Goal: Information Seeking & Learning: Compare options

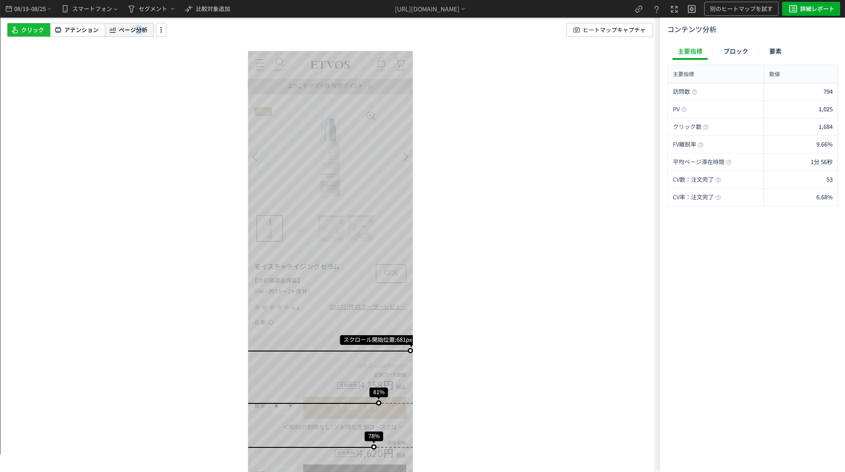
click at [139, 30] on span "ページ分析" at bounding box center [133, 30] width 29 height 8
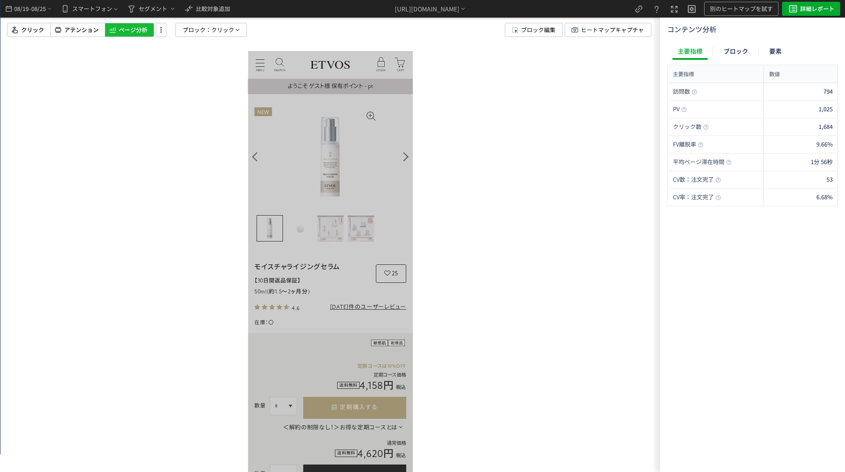
click at [134, 107] on div at bounding box center [330, 236] width 660 height 472
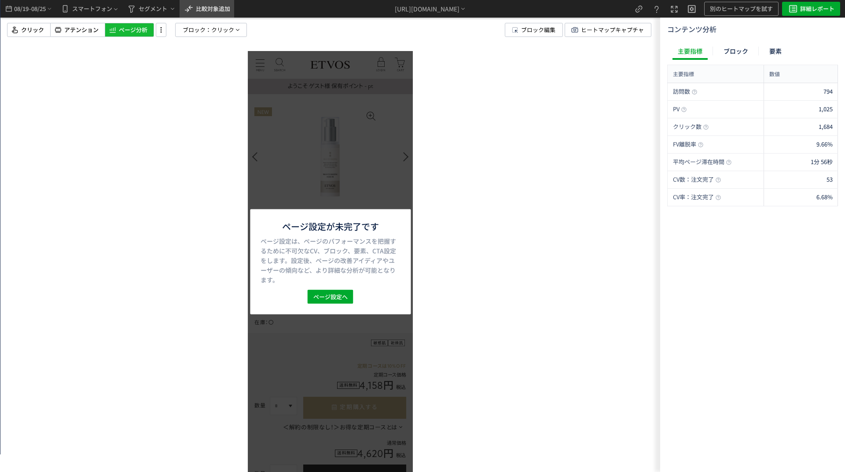
click at [211, 12] on span "比較対象追加" at bounding box center [213, 8] width 34 height 8
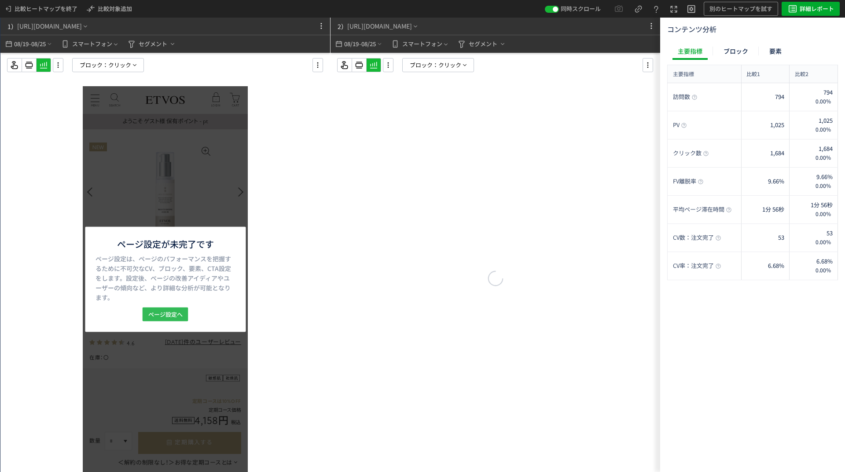
click at [167, 311] on span "ページ設定へ" at bounding box center [165, 314] width 34 height 14
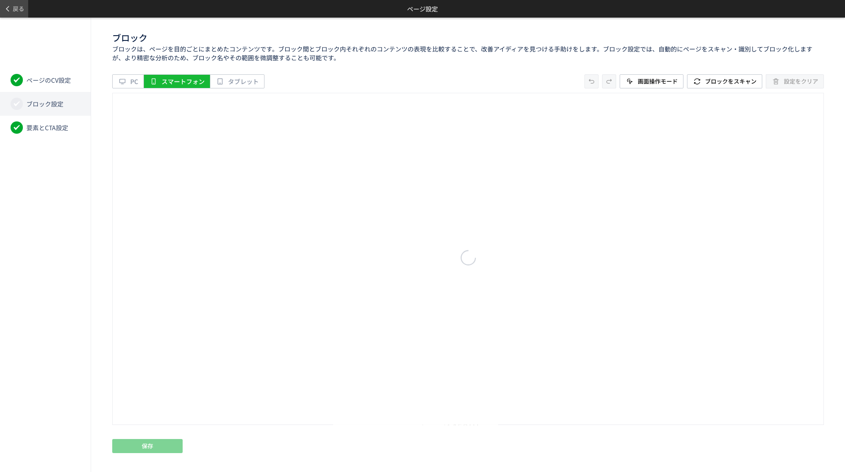
click at [20, 11] on span "戻る" at bounding box center [18, 9] width 11 height 14
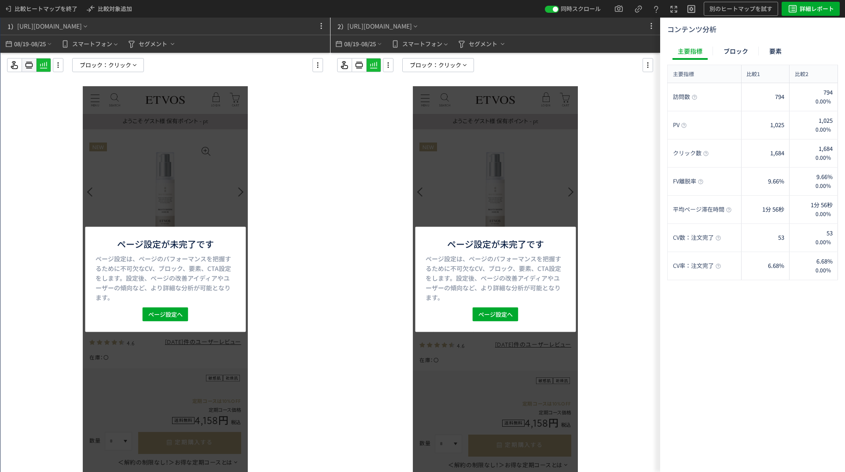
click at [29, 68] on use at bounding box center [29, 65] width 7 height 7
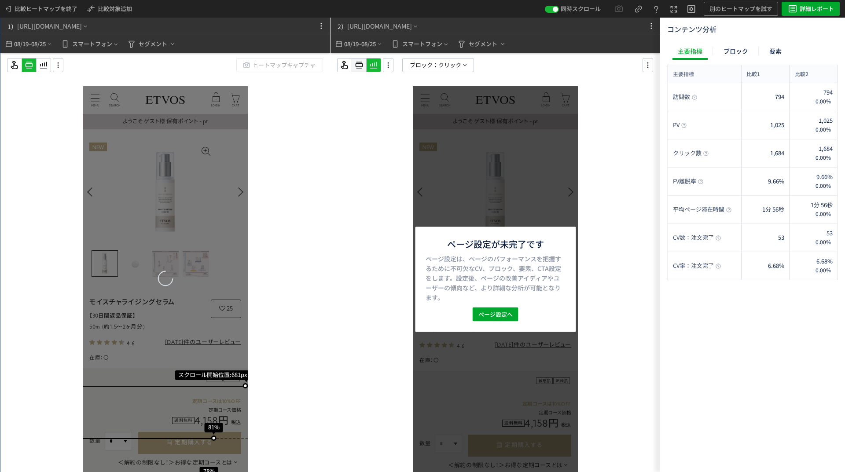
click at [357, 68] on use at bounding box center [359, 65] width 7 height 7
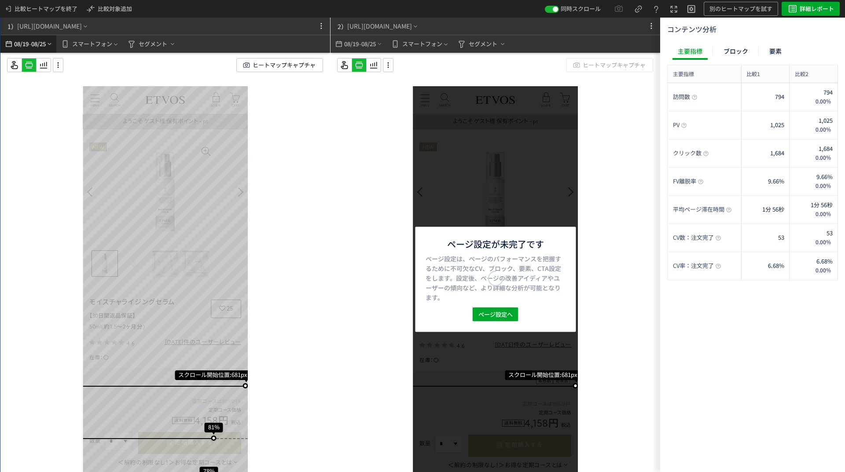
click at [50, 40] on icon "heatmap-top-bar" at bounding box center [49, 43] width 7 height 7
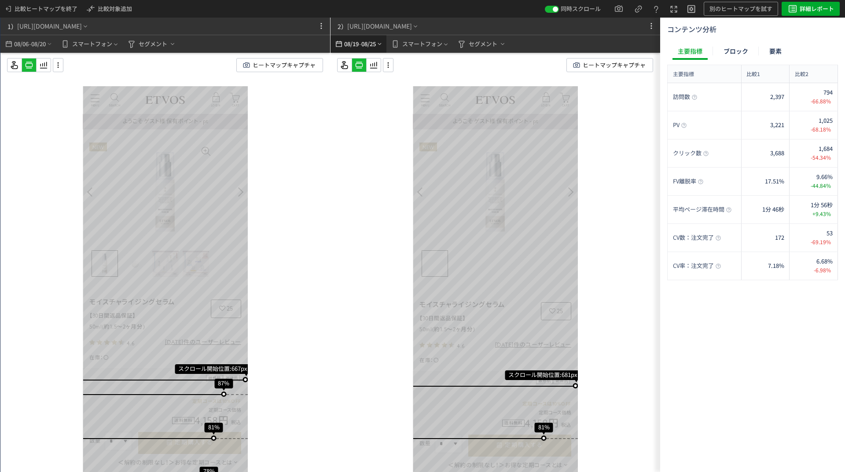
click at [336, 49] on icon "heatmap-top-bar" at bounding box center [339, 44] width 10 height 11
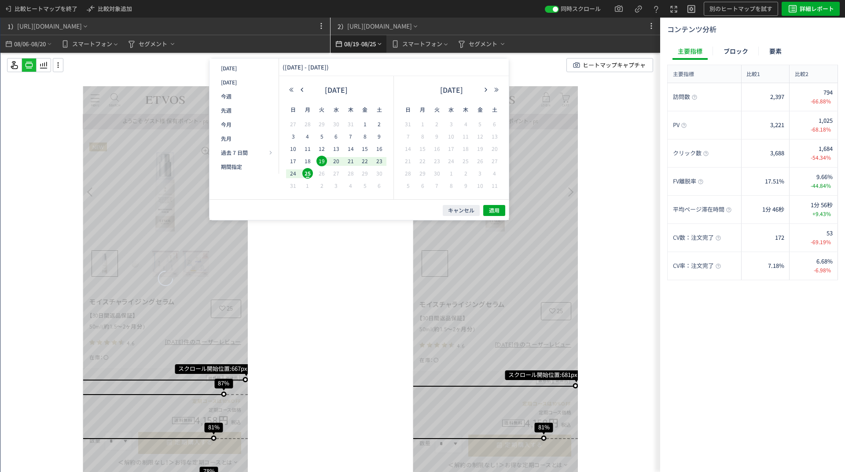
click at [345, 47] on span "08/19" at bounding box center [351, 44] width 15 height 18
click at [345, 48] on span "08/19" at bounding box center [351, 44] width 15 height 18
click at [331, 139] on div "6" at bounding box center [336, 136] width 15 height 9
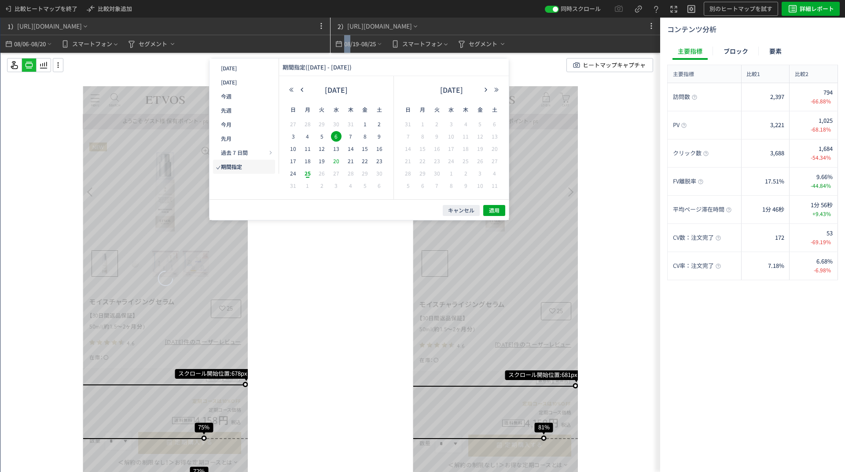
click at [335, 165] on span "20" at bounding box center [336, 161] width 11 height 11
click at [495, 212] on span "適用" at bounding box center [494, 210] width 11 height 7
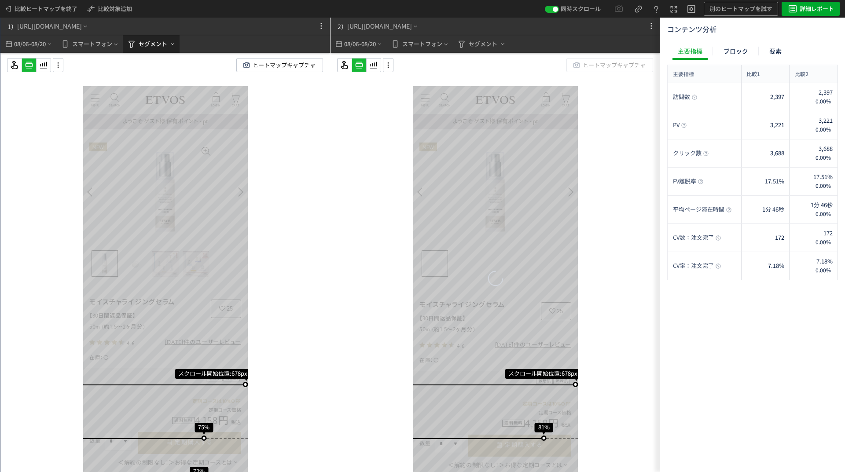
click at [162, 44] on span "セグメント" at bounding box center [153, 44] width 29 height 14
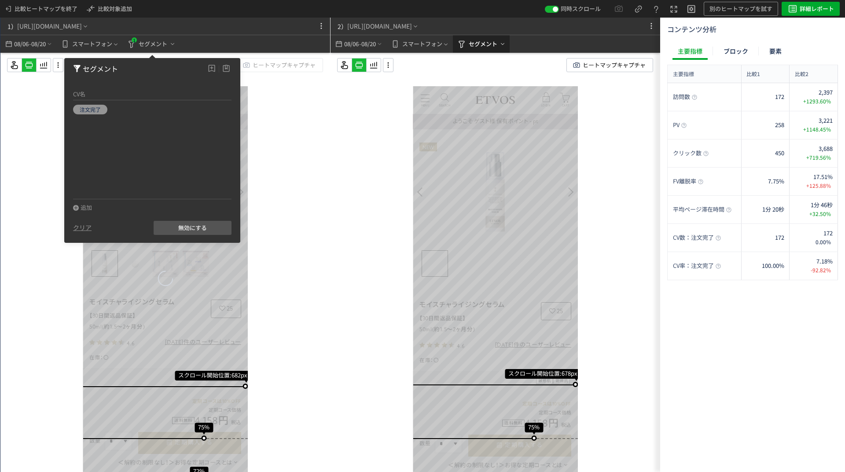
click at [463, 46] on icon "heatmap-top-bar" at bounding box center [461, 44] width 11 height 11
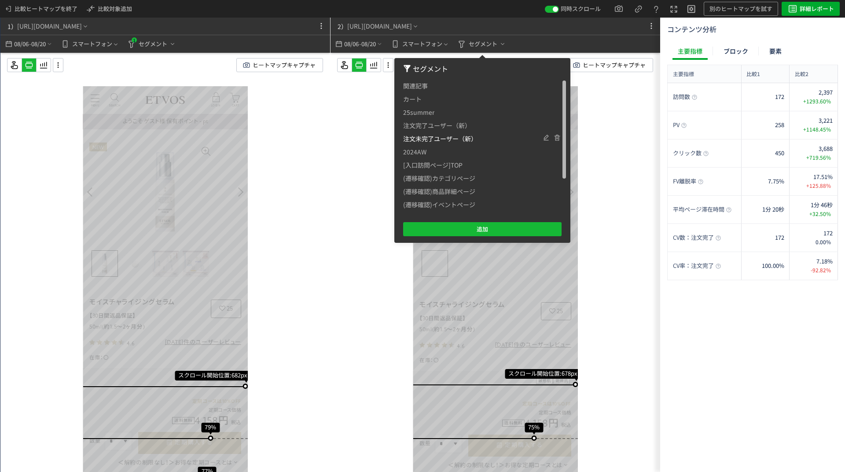
click at [426, 137] on span "注文未完了ユーザー（新）" at bounding box center [440, 138] width 74 height 13
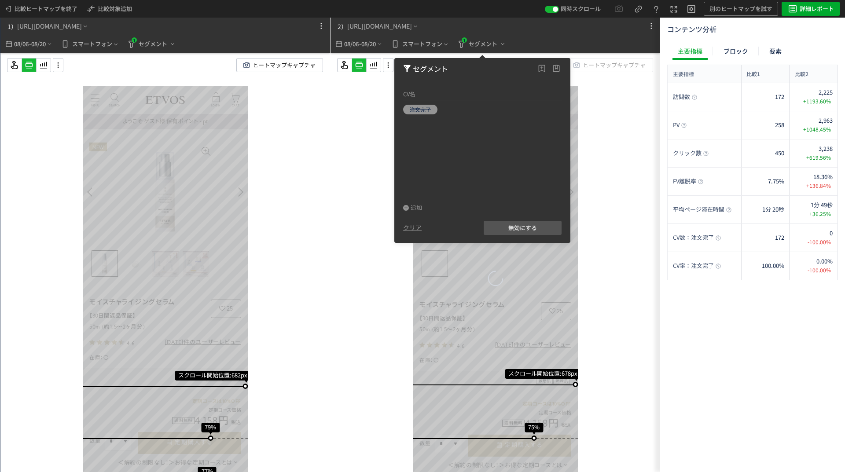
click at [307, 190] on div "スクロール開始位置:682px スクロール到達率 79% スクロール到達率 77% スクロール到達率 76% スクロール到達率 73% スクロール到達率 65…" at bounding box center [165, 280] width 330 height 455
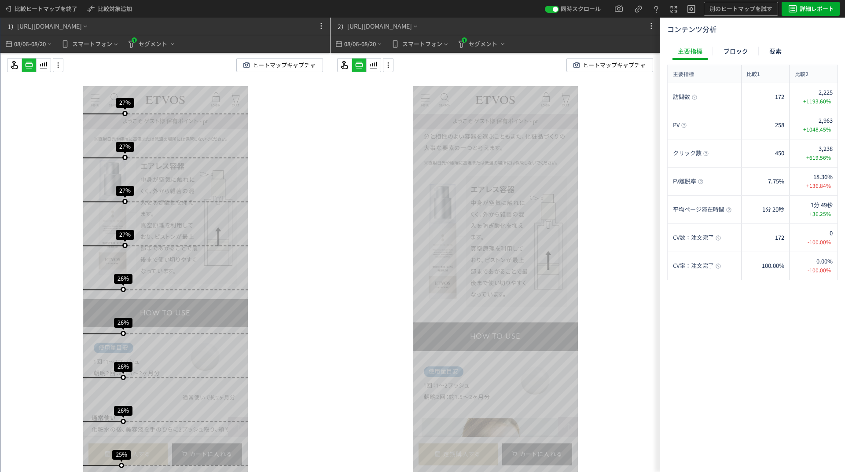
scroll to position [4534, 0]
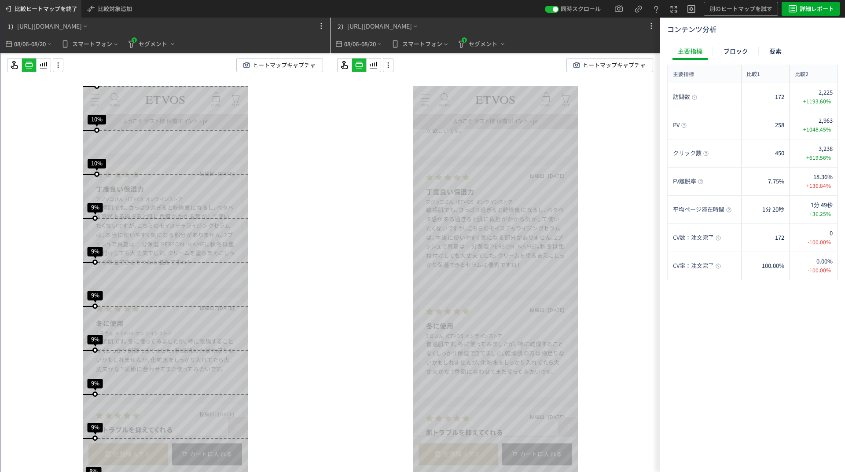
click at [44, 7] on span "比較ヒートマップを終了" at bounding box center [46, 9] width 63 height 14
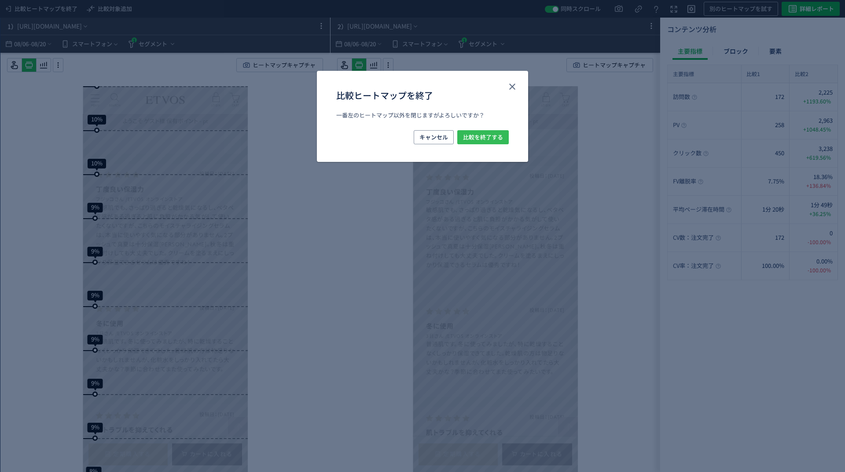
click at [499, 134] on span "比較を終了する" at bounding box center [483, 137] width 40 height 14
